Goal: Transaction & Acquisition: Register for event/course

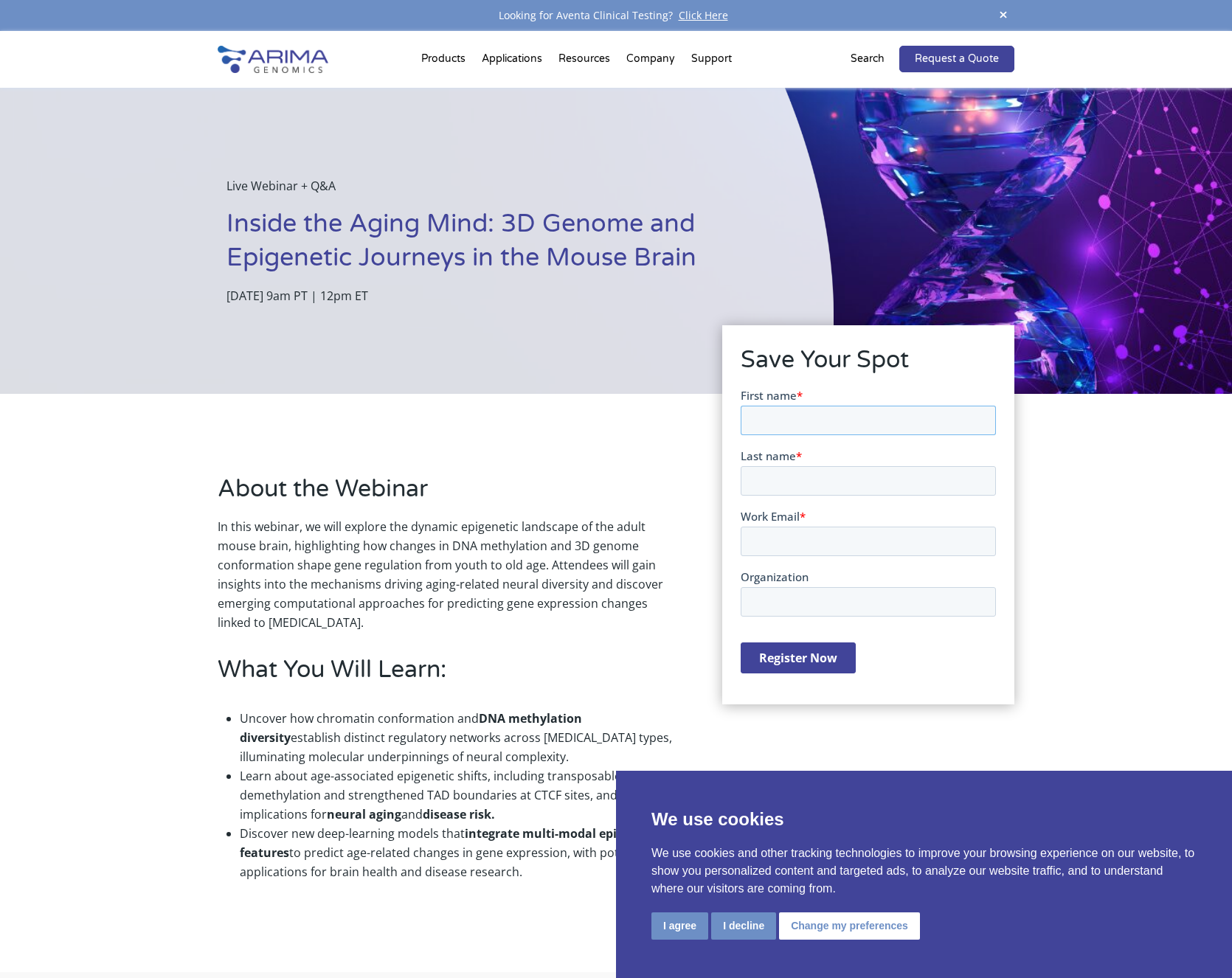
click at [803, 416] on input "First name *" at bounding box center [867, 419] width 255 height 30
type input "Snehal"
type input "Sambare"
type input "Snehal.Sambare@umassmed.edu"
type input "UMass Chan Medical School"
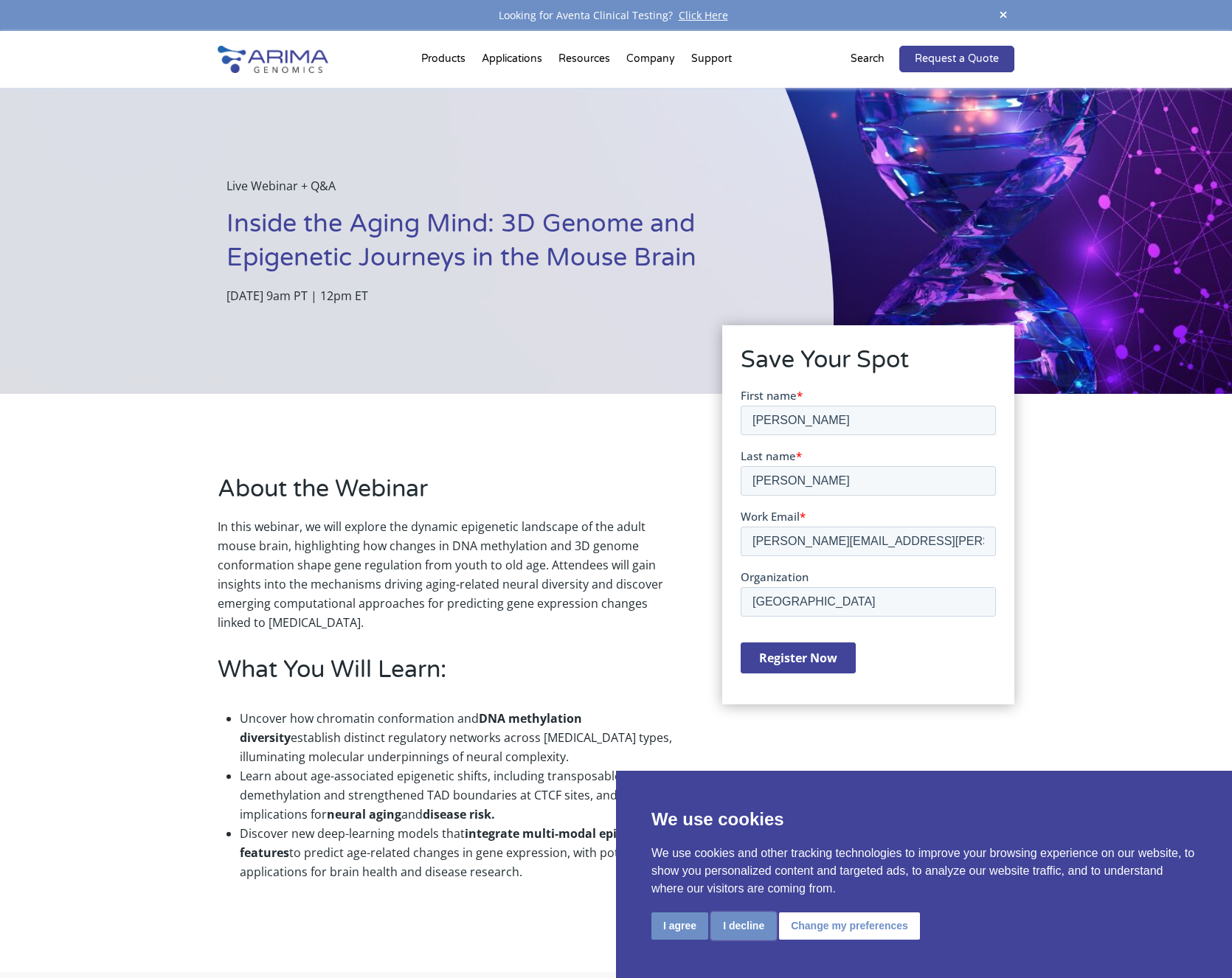
click at [740, 924] on button "I decline" at bounding box center [743, 926] width 65 height 28
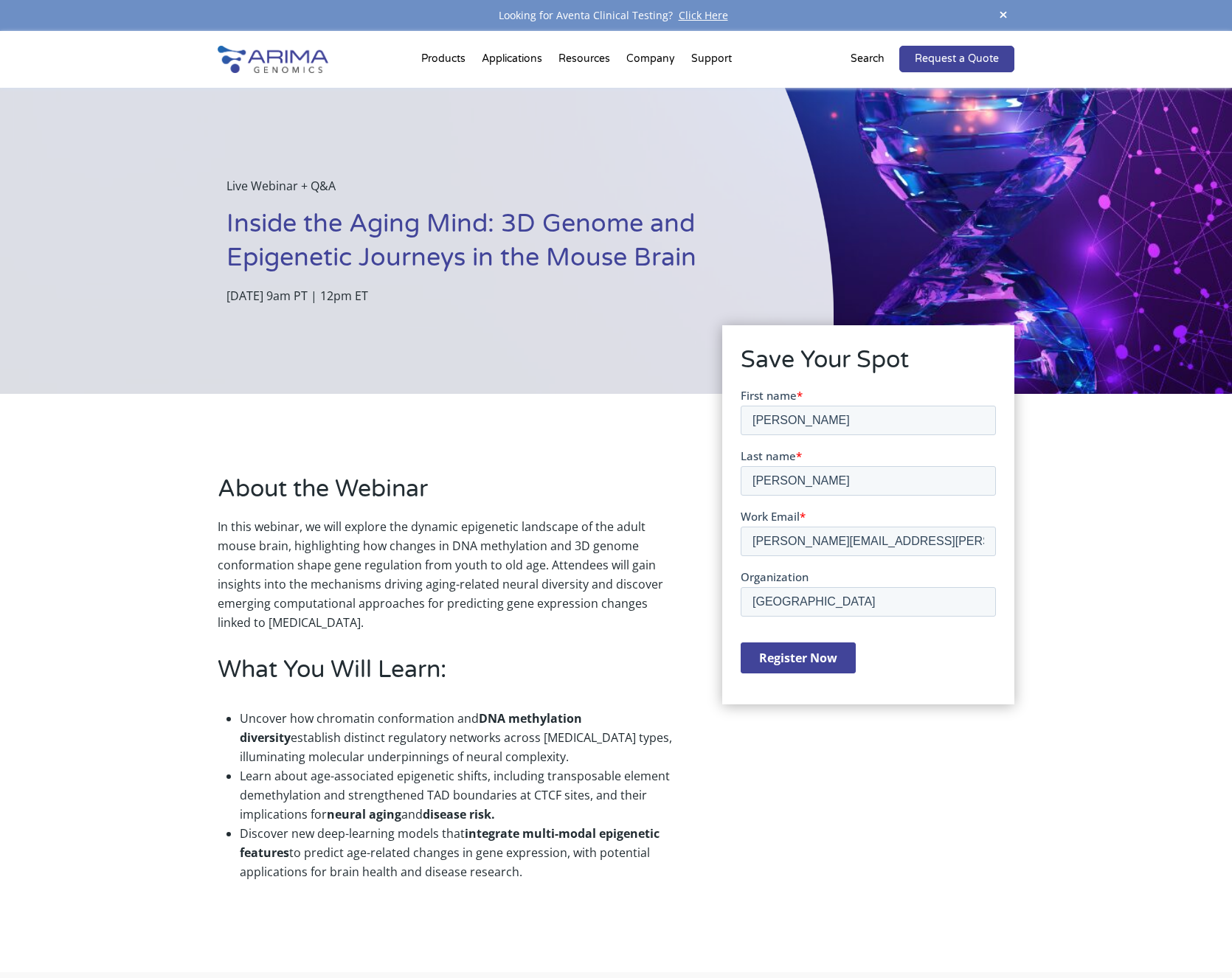
click at [810, 667] on input "Register Now" at bounding box center [797, 656] width 115 height 31
click at [459, 483] on h2 "About the Webinar" at bounding box center [448, 494] width 461 height 44
